Goal: Navigation & Orientation: Find specific page/section

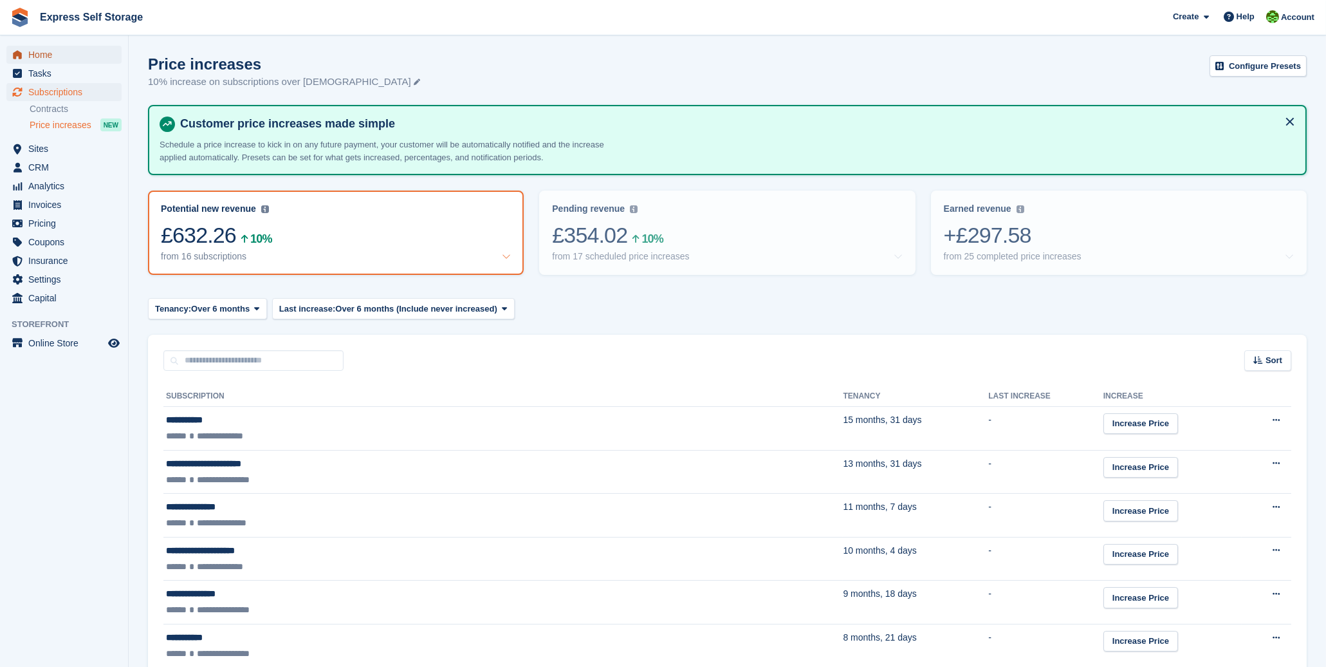
click at [37, 61] on span "Home" at bounding box center [66, 55] width 77 height 18
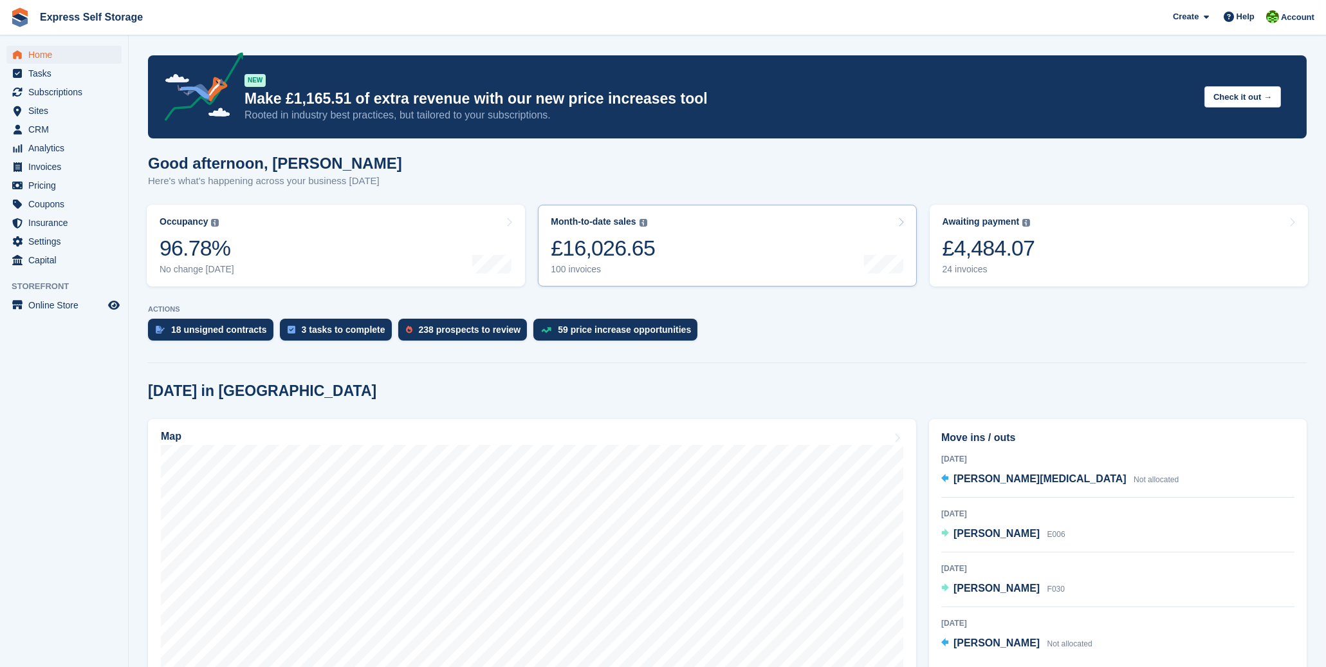
click at [643, 242] on div "£16,026.65" at bounding box center [603, 248] width 104 height 26
